Goal: Information Seeking & Learning: Find specific fact

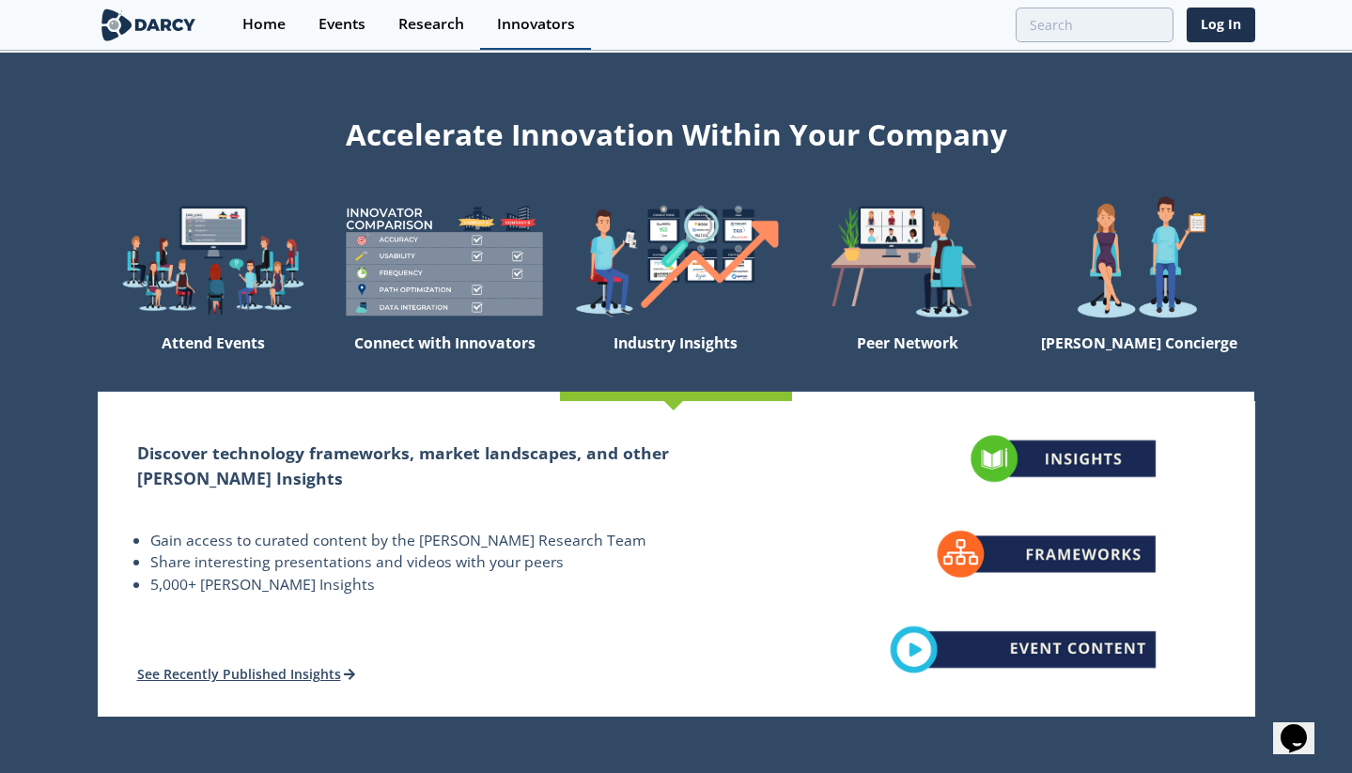
click at [551, 28] on div "Innovators" at bounding box center [536, 24] width 78 height 15
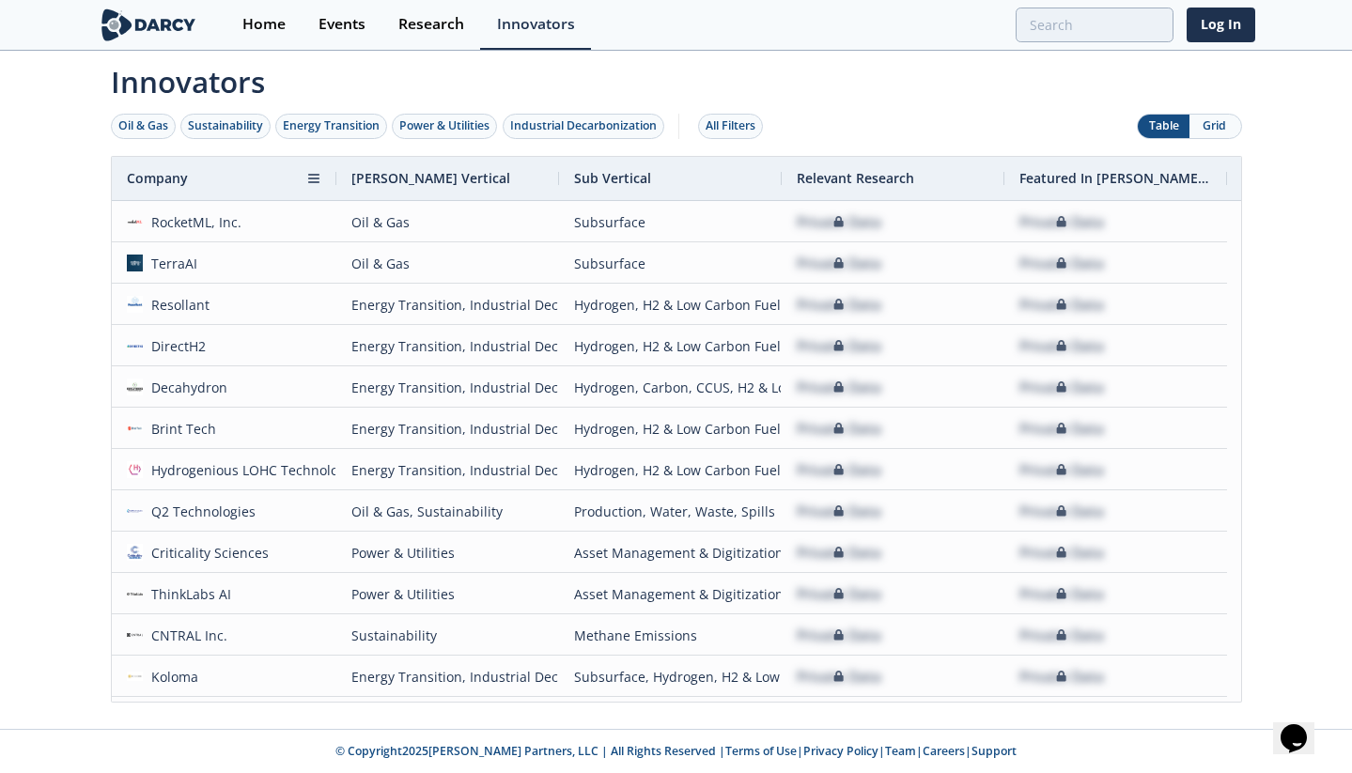
click at [225, 178] on div "Company" at bounding box center [216, 178] width 179 height 43
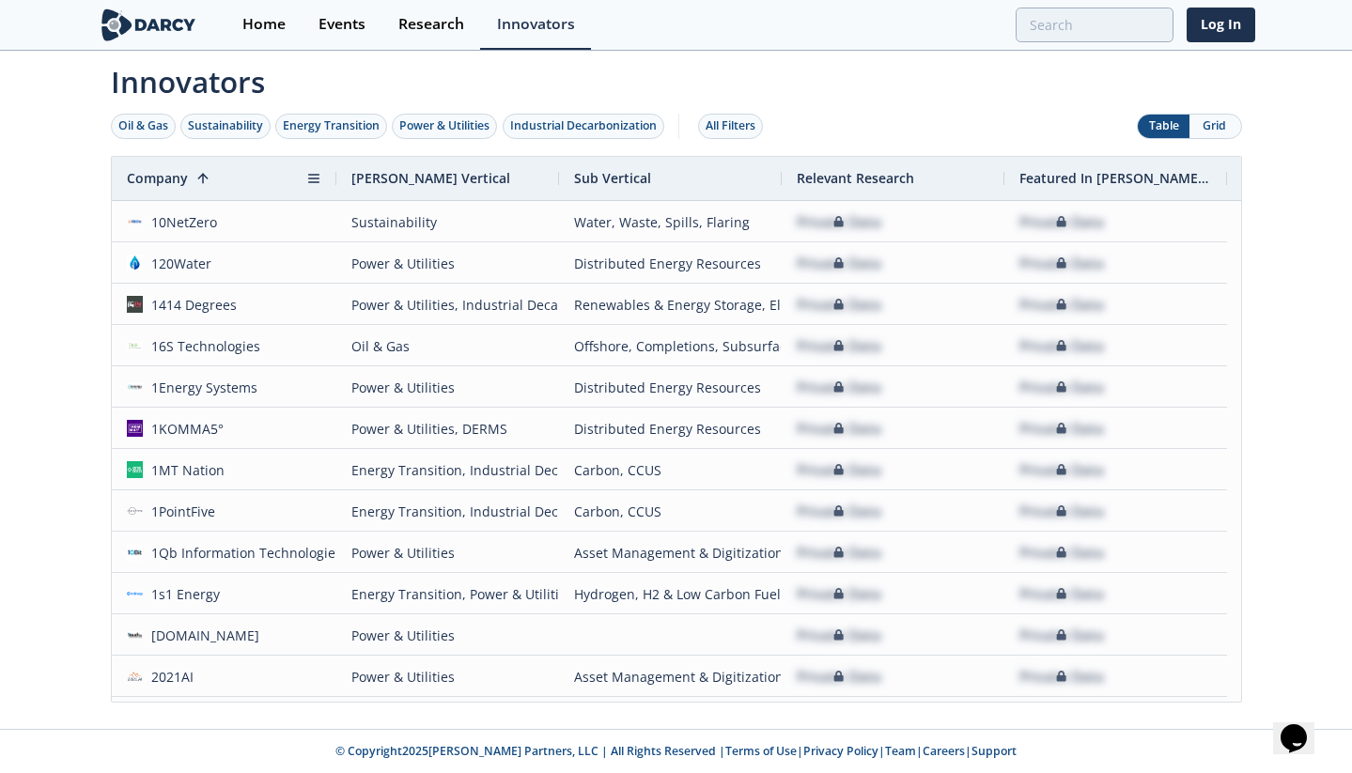
click at [225, 178] on div "Company 1" at bounding box center [216, 178] width 179 height 43
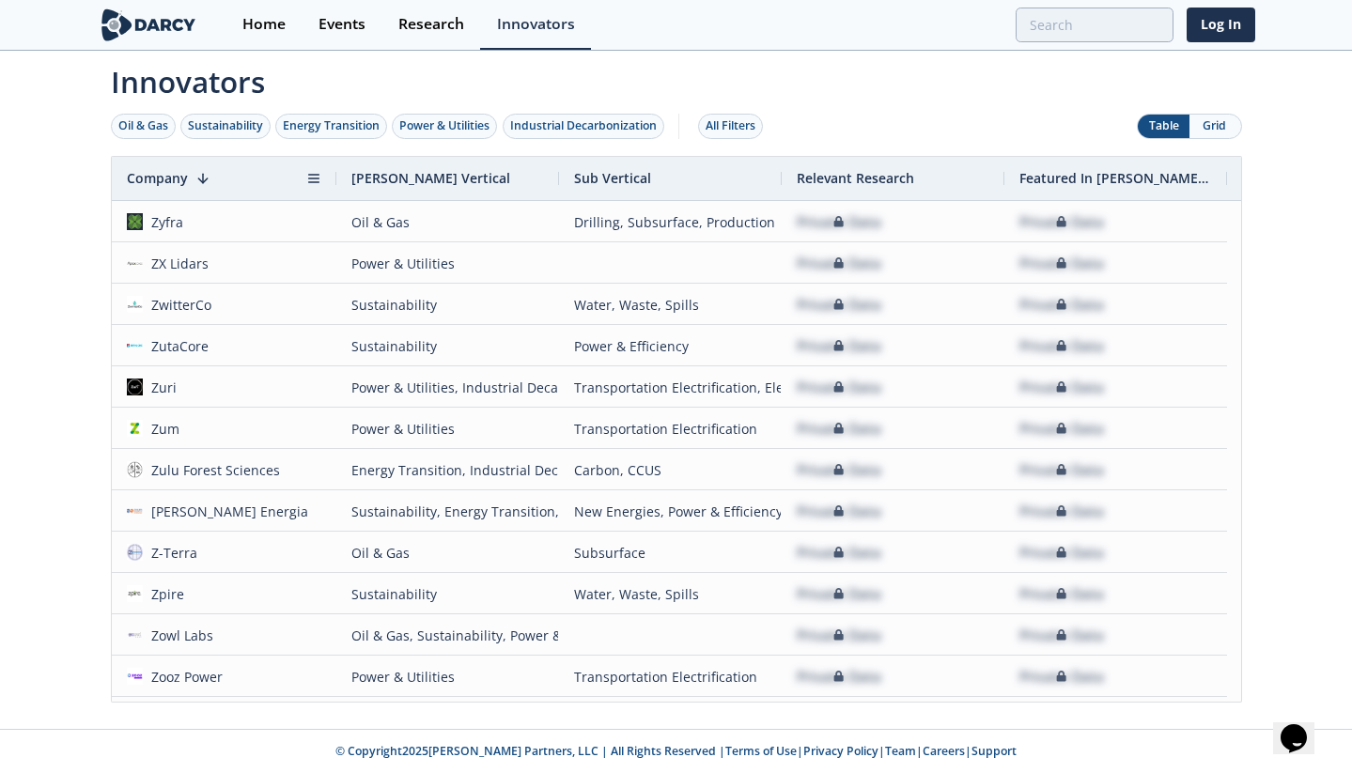
click at [225, 178] on div "Company 1" at bounding box center [216, 178] width 179 height 43
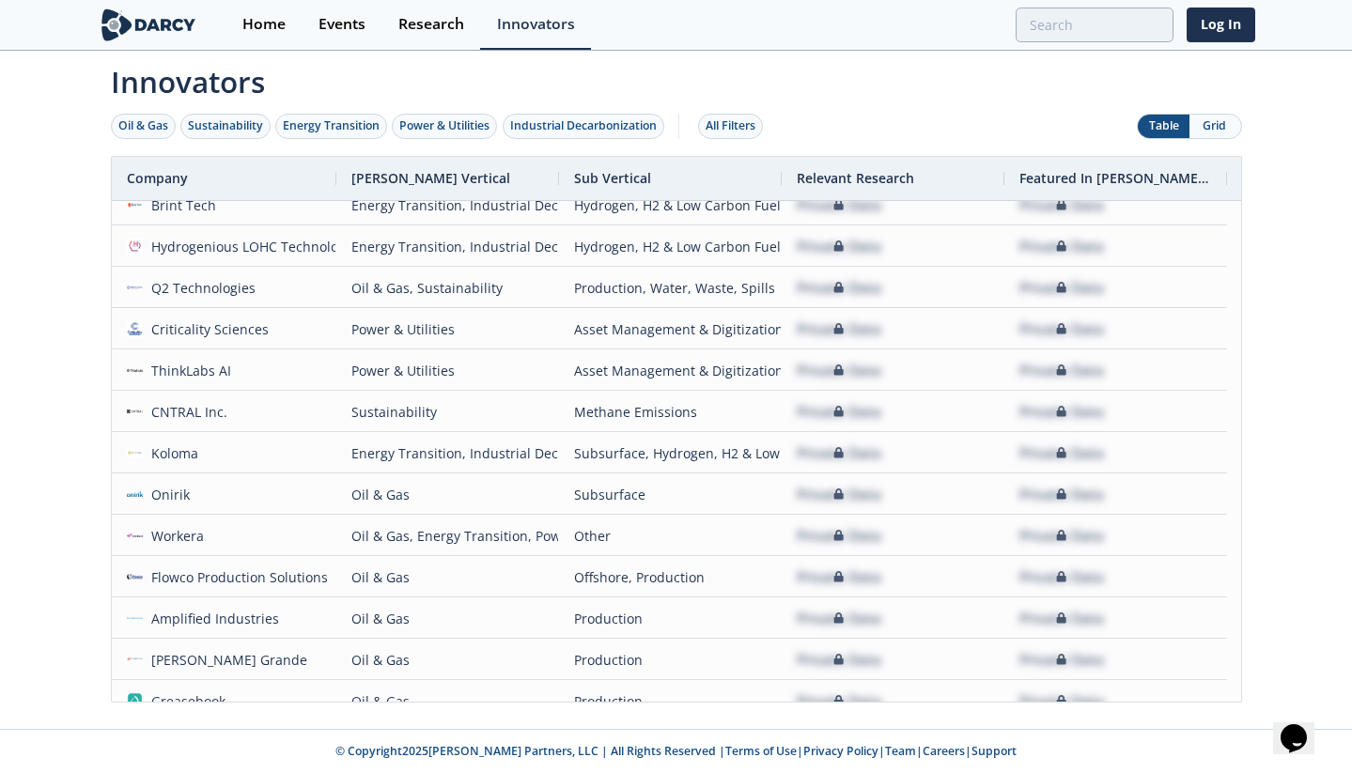
click at [443, 170] on div "[PERSON_NAME] Vertical" at bounding box center [447, 178] width 193 height 43
click at [407, 178] on span "[PERSON_NAME] Vertical" at bounding box center [430, 178] width 159 height 18
click at [148, 120] on div "Oil & Gas" at bounding box center [143, 125] width 50 height 17
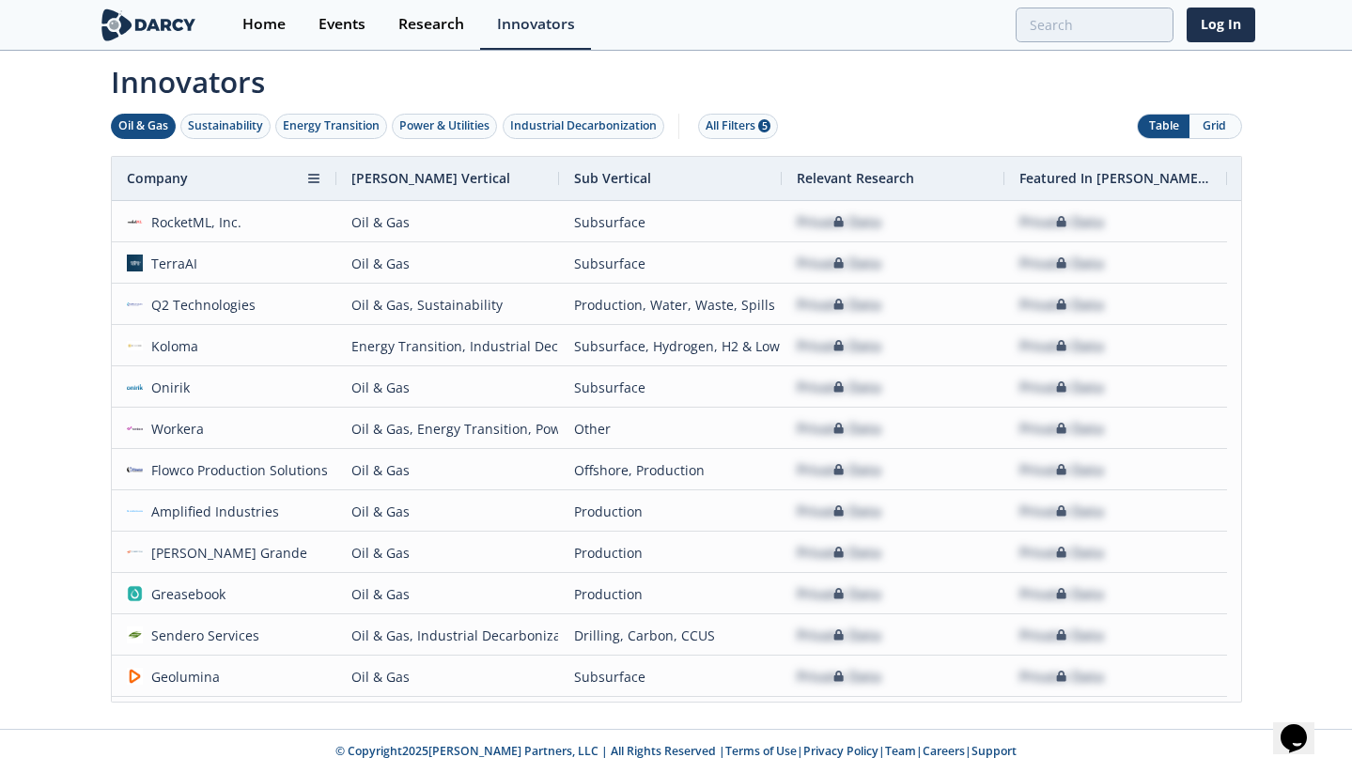
click at [186, 178] on span "Company" at bounding box center [157, 178] width 61 height 18
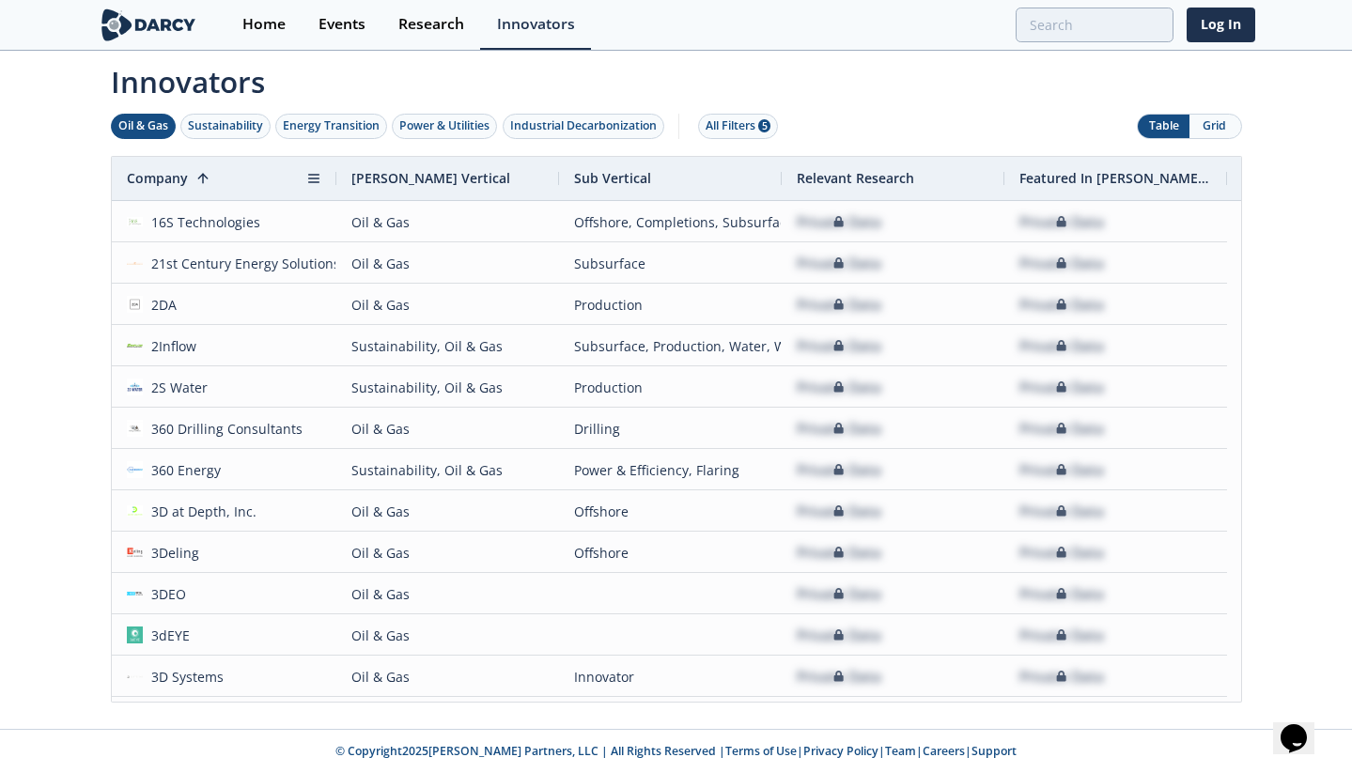
click at [186, 178] on span "Company" at bounding box center [157, 178] width 61 height 18
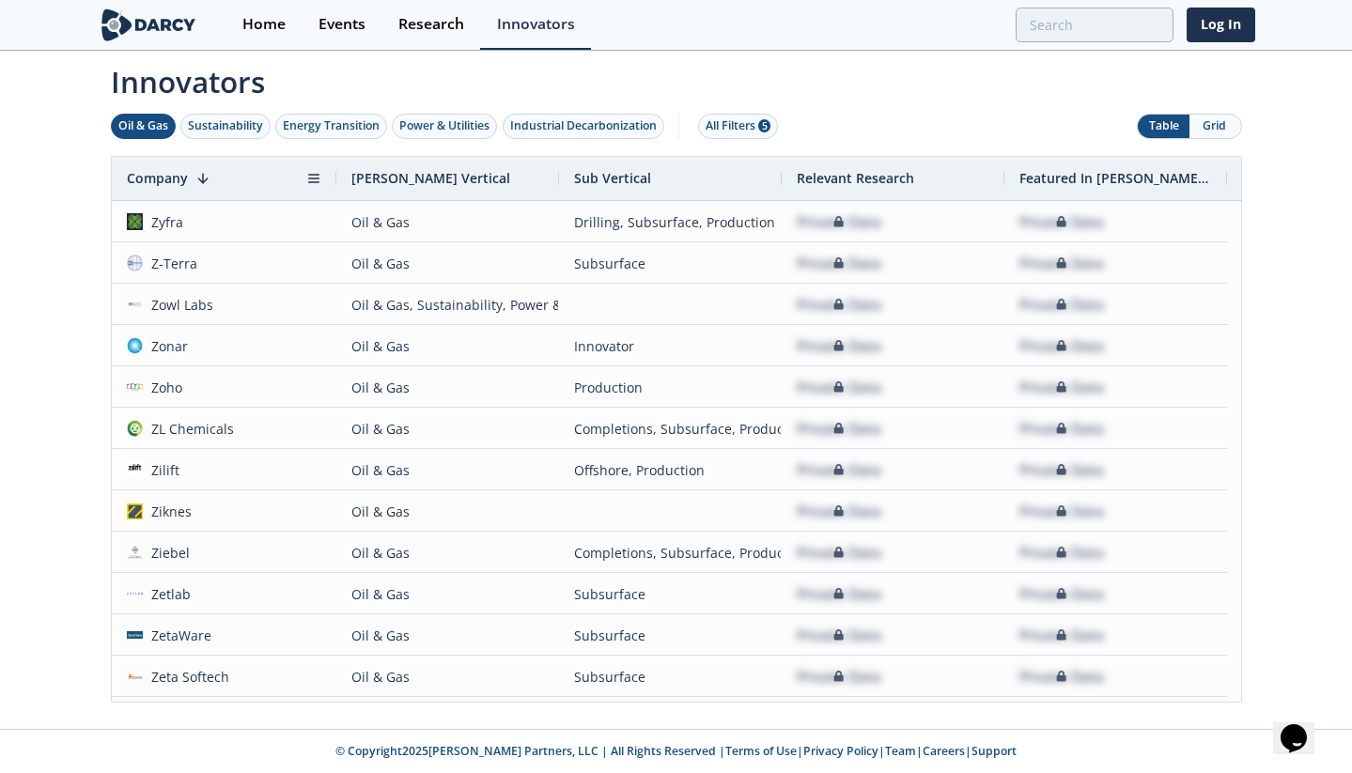
click at [186, 178] on span "Company" at bounding box center [157, 178] width 61 height 18
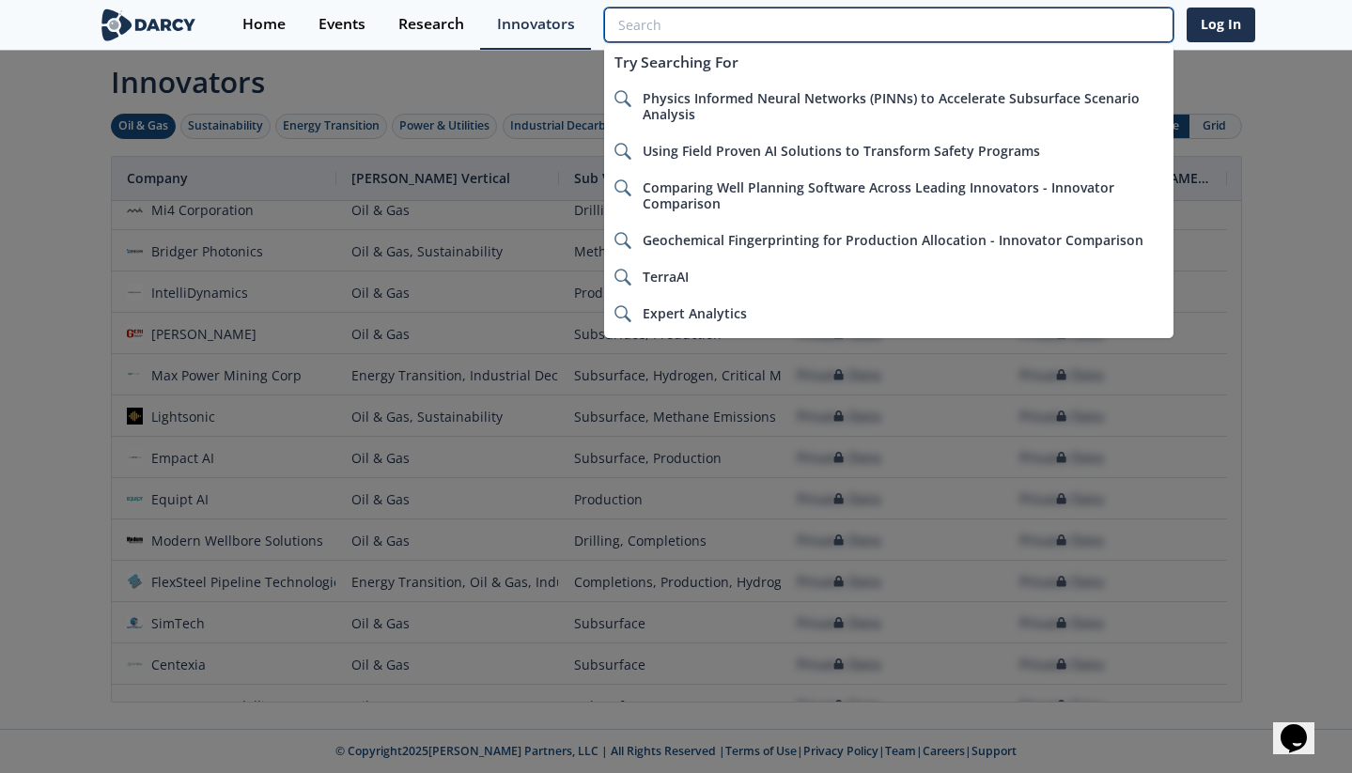
click at [1053, 35] on input "search" at bounding box center [888, 25] width 568 height 35
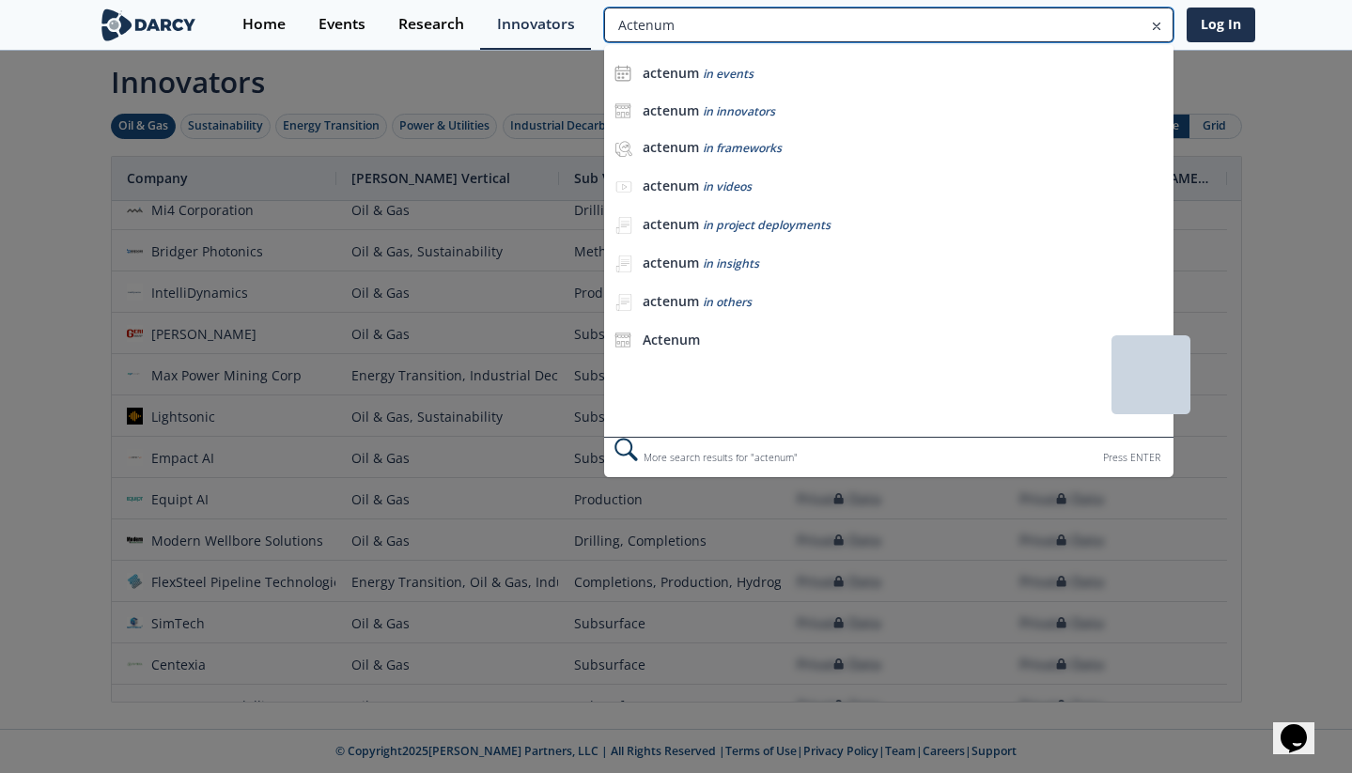
type input "actenum"
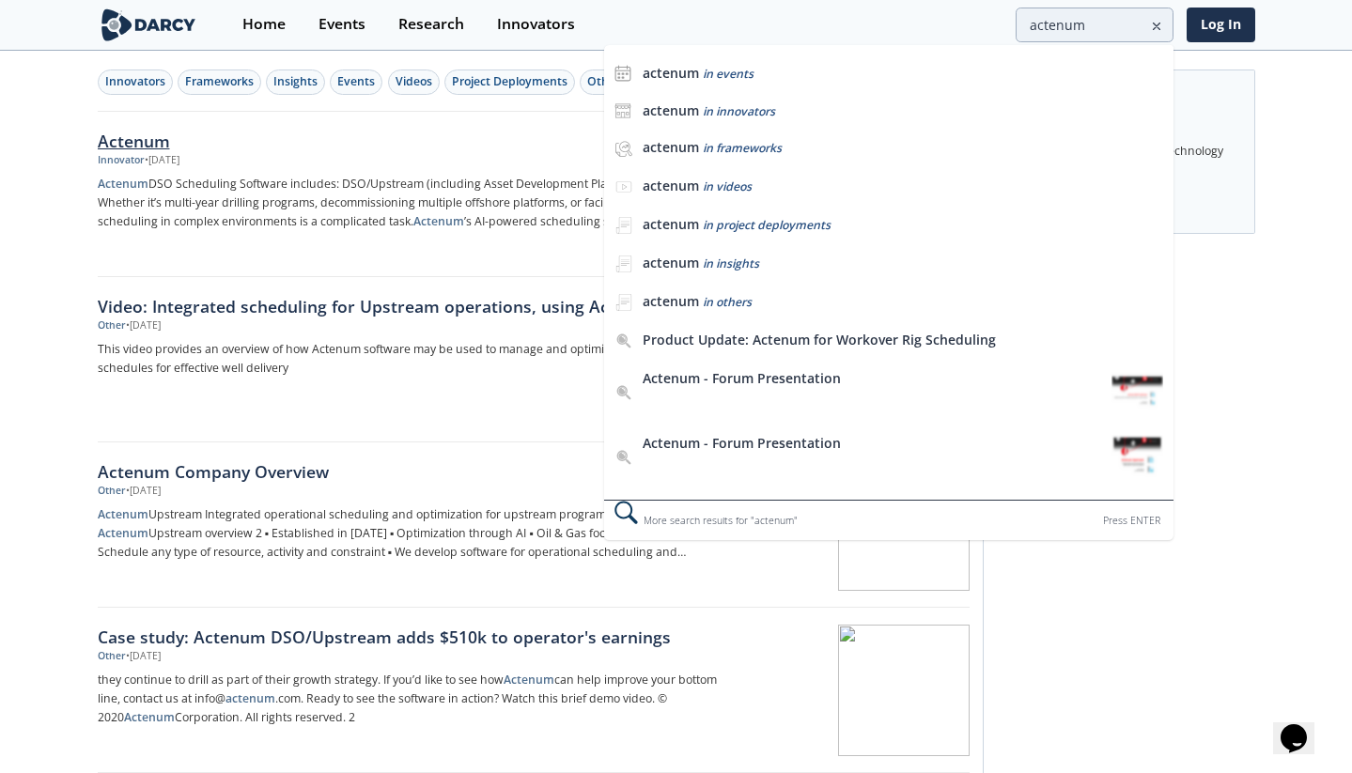
click at [445, 142] on div "Actenum" at bounding box center [409, 141] width 622 height 24
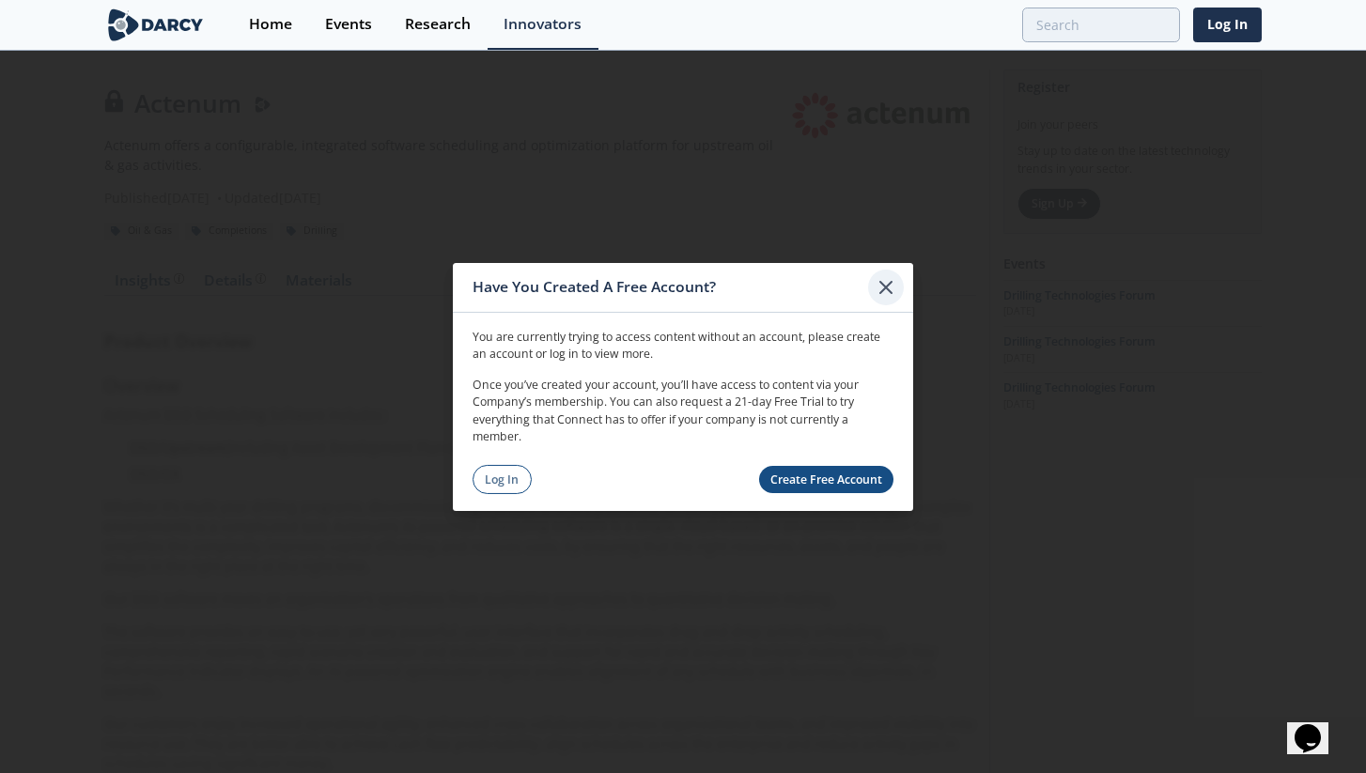
click at [890, 285] on icon at bounding box center [885, 286] width 11 height 11
